Goal: Information Seeking & Learning: Learn about a topic

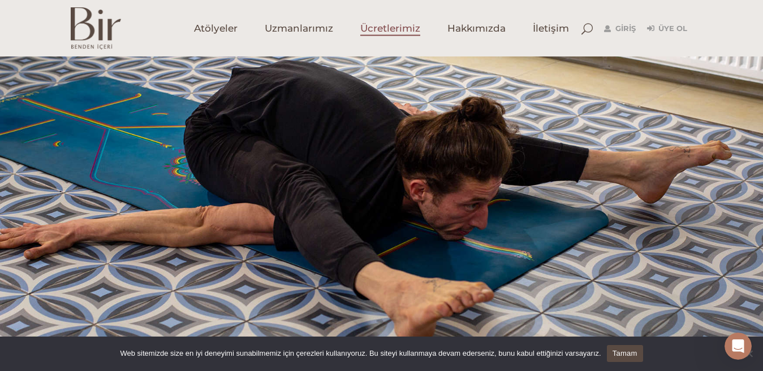
click at [399, 27] on span "Ücretlerimiz" at bounding box center [390, 28] width 60 height 13
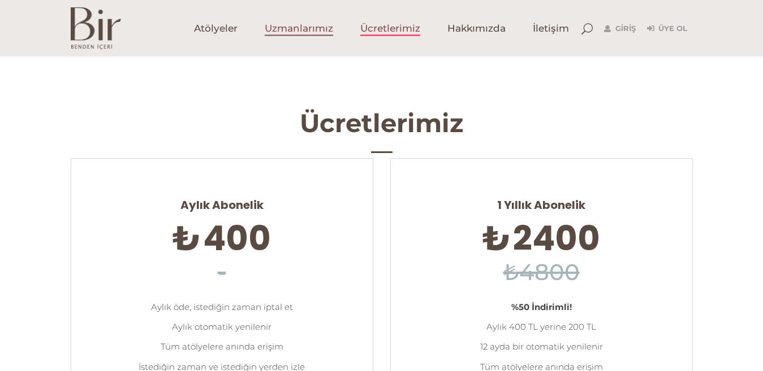
click at [307, 27] on span "Uzmanlarımız" at bounding box center [299, 28] width 68 height 13
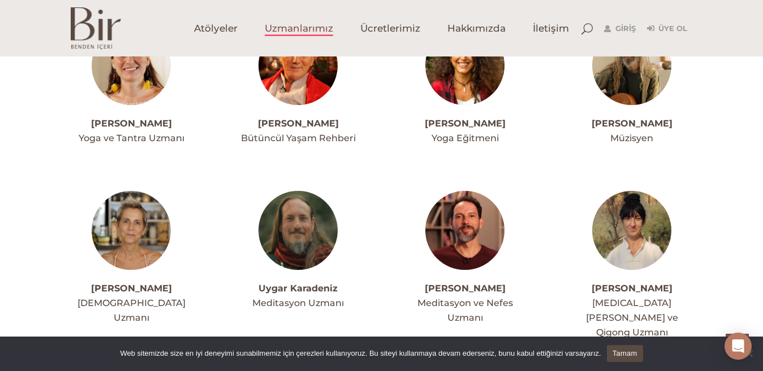
scroll to position [3110, 0]
